Goal: Information Seeking & Learning: Learn about a topic

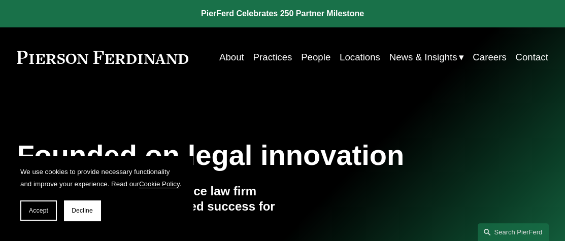
click at [490, 54] on link "Careers" at bounding box center [490, 57] width 34 height 19
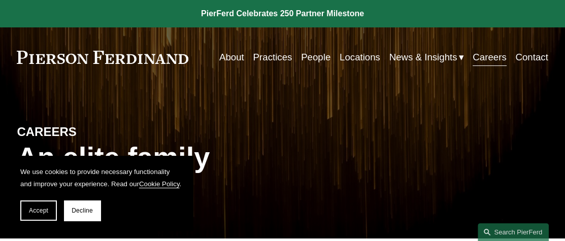
click at [261, 57] on link "Practices" at bounding box center [272, 57] width 39 height 19
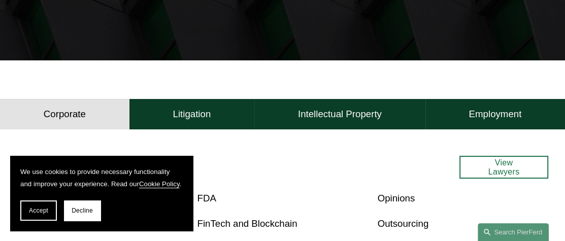
scroll to position [253, 0]
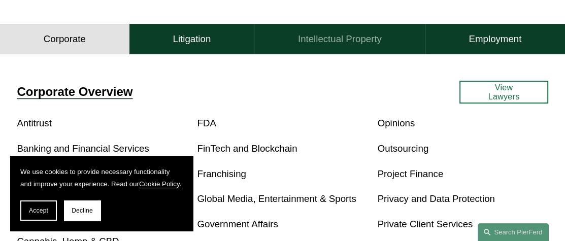
click at [319, 47] on button "Intellectual Property" at bounding box center [339, 39] width 171 height 30
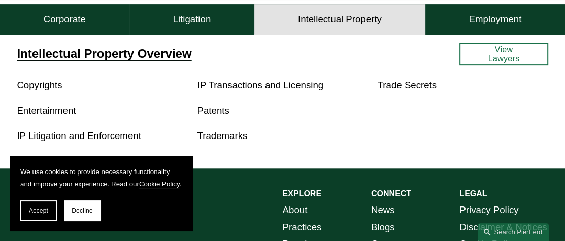
scroll to position [305, 0]
